Goal: Find specific page/section: Find specific page/section

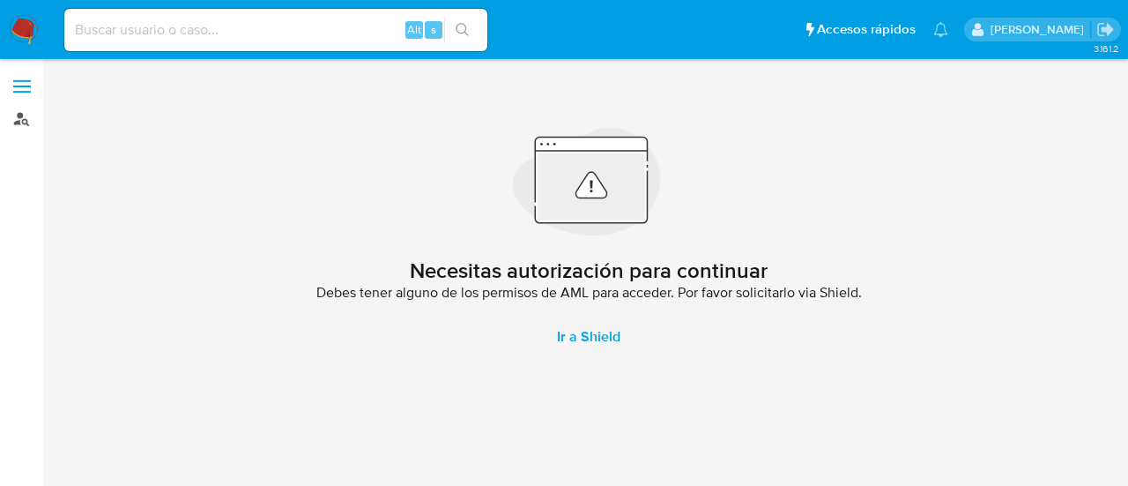
click at [21, 117] on link "Buscador de personas" at bounding box center [105, 118] width 210 height 27
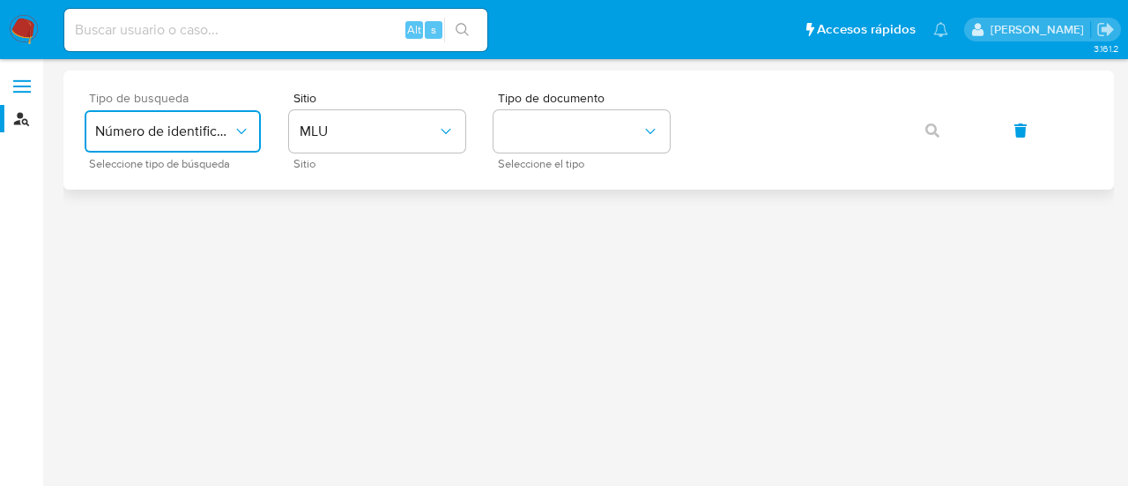
click at [217, 122] on button "Número de identificación" at bounding box center [173, 131] width 176 height 42
click at [137, 244] on span "User ID" at bounding box center [117, 239] width 45 height 18
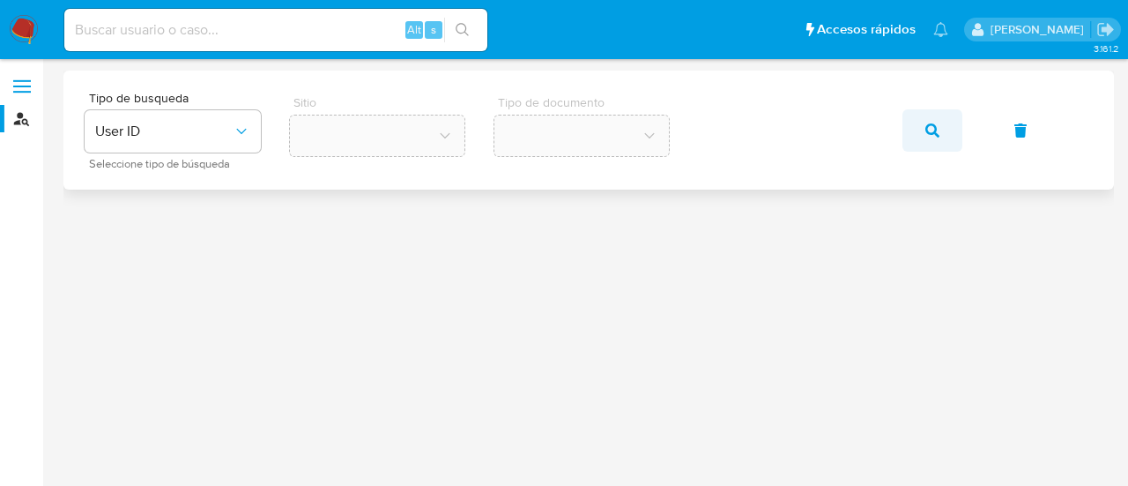
click at [916, 130] on button "button" at bounding box center [932, 130] width 60 height 42
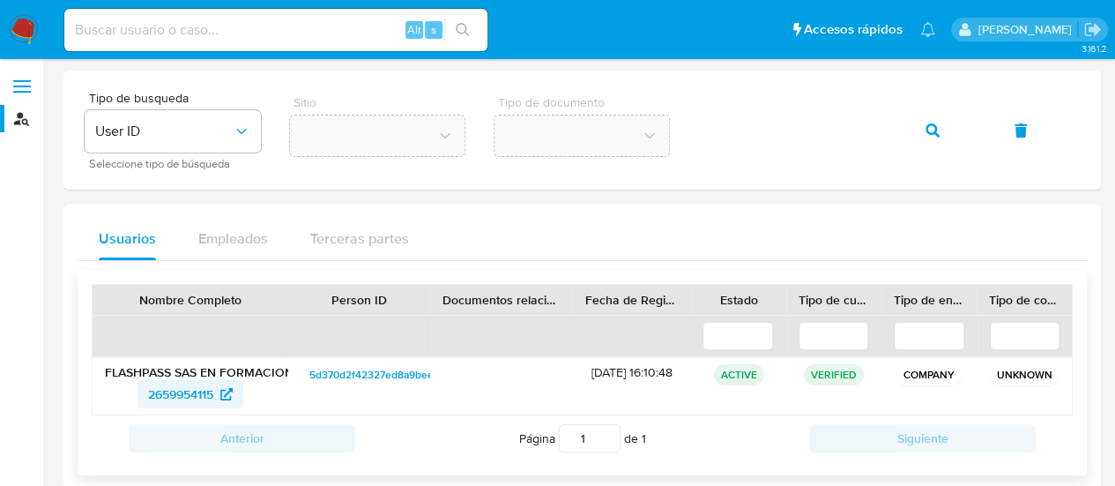
click at [193, 387] on span "2659954115" at bounding box center [180, 394] width 65 height 28
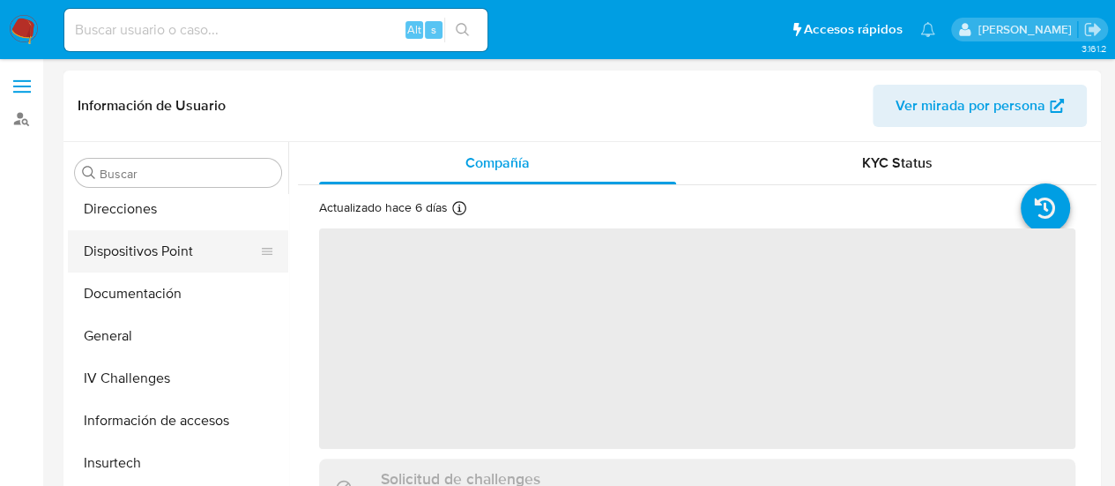
scroll to position [272, 0]
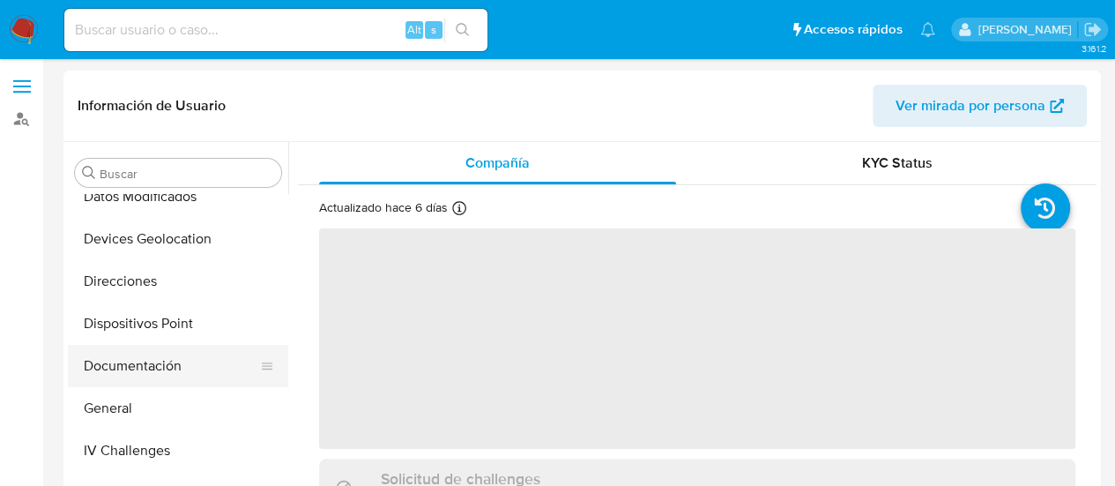
click at [151, 371] on button "Documentación" at bounding box center [171, 366] width 206 height 42
select select "10"
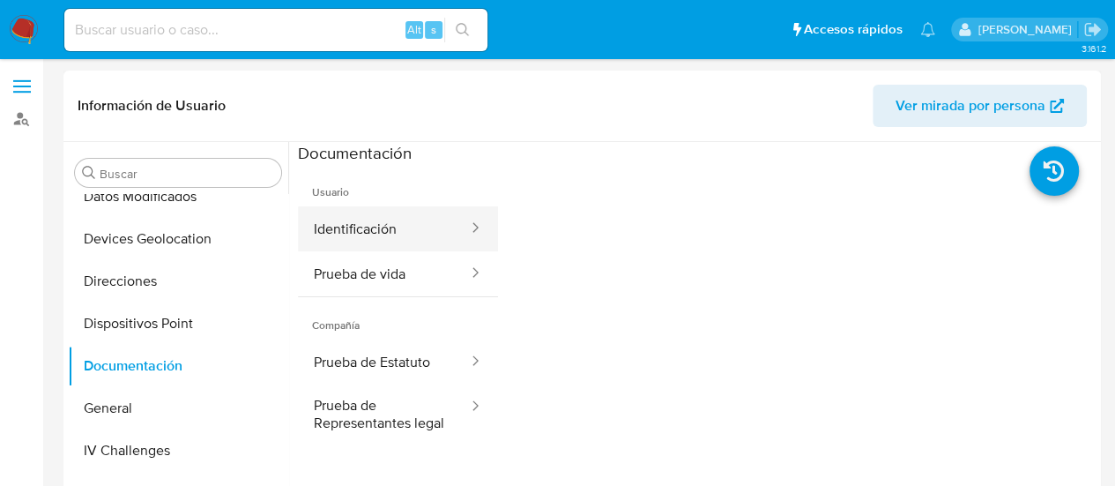
click at [379, 226] on button "Identificación" at bounding box center [384, 228] width 172 height 45
